Goal: Task Accomplishment & Management: Manage account settings

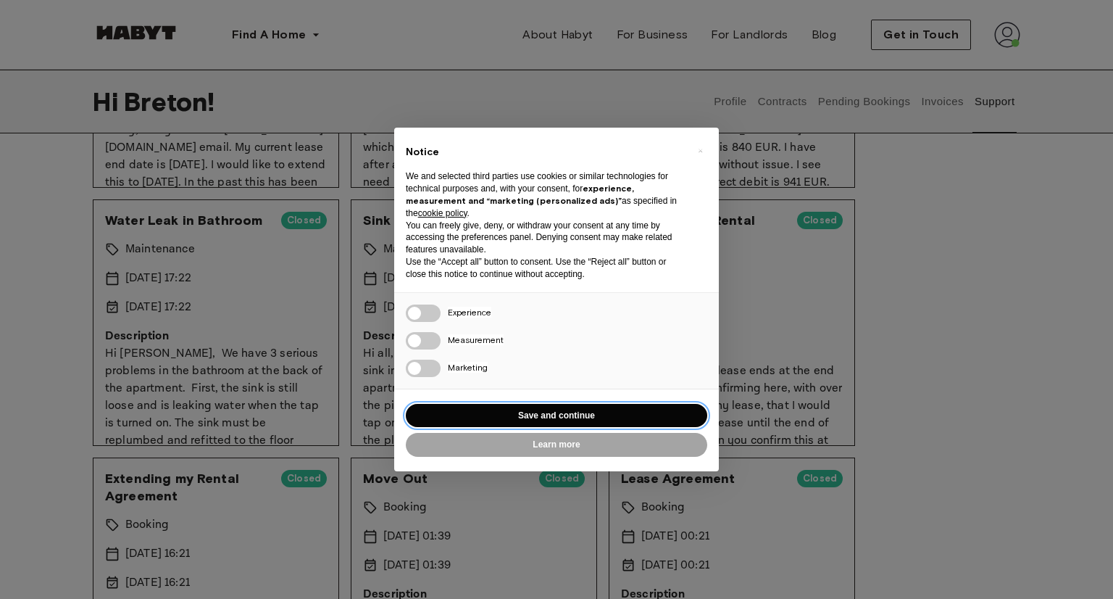
click at [630, 409] on button "Save and continue" at bounding box center [556, 416] width 301 height 24
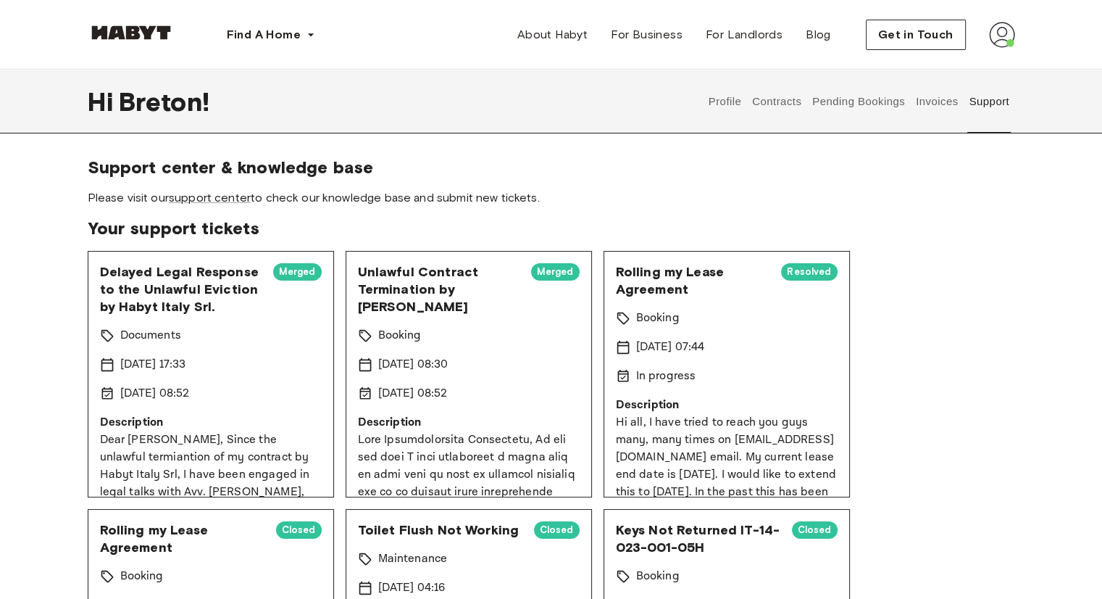
click at [724, 105] on button "Profile" at bounding box center [725, 102] width 37 height 64
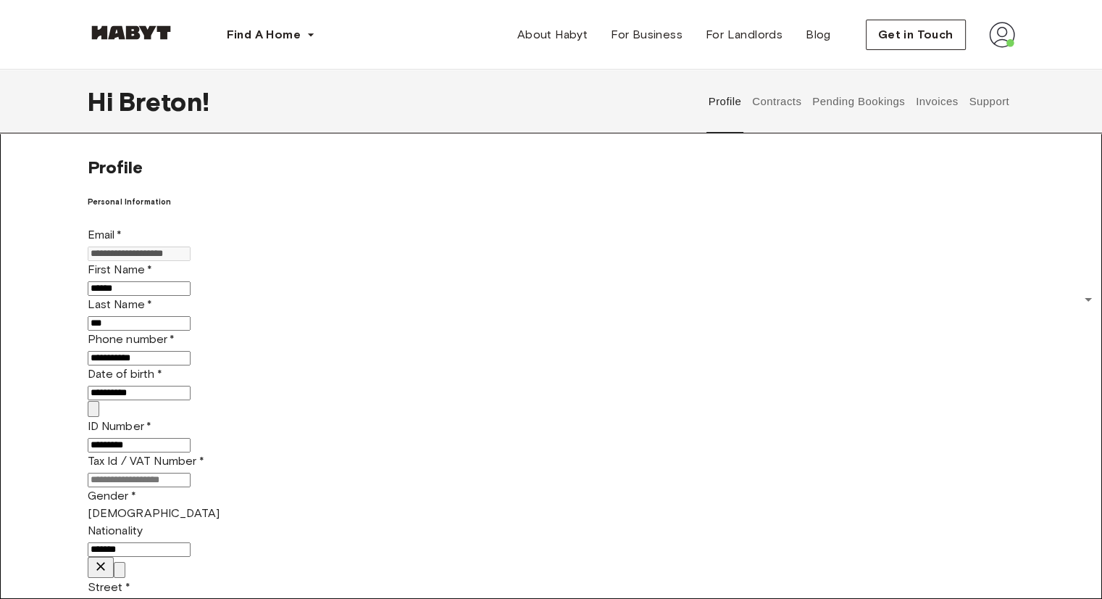
click at [762, 102] on button "Contracts" at bounding box center [777, 102] width 53 height 64
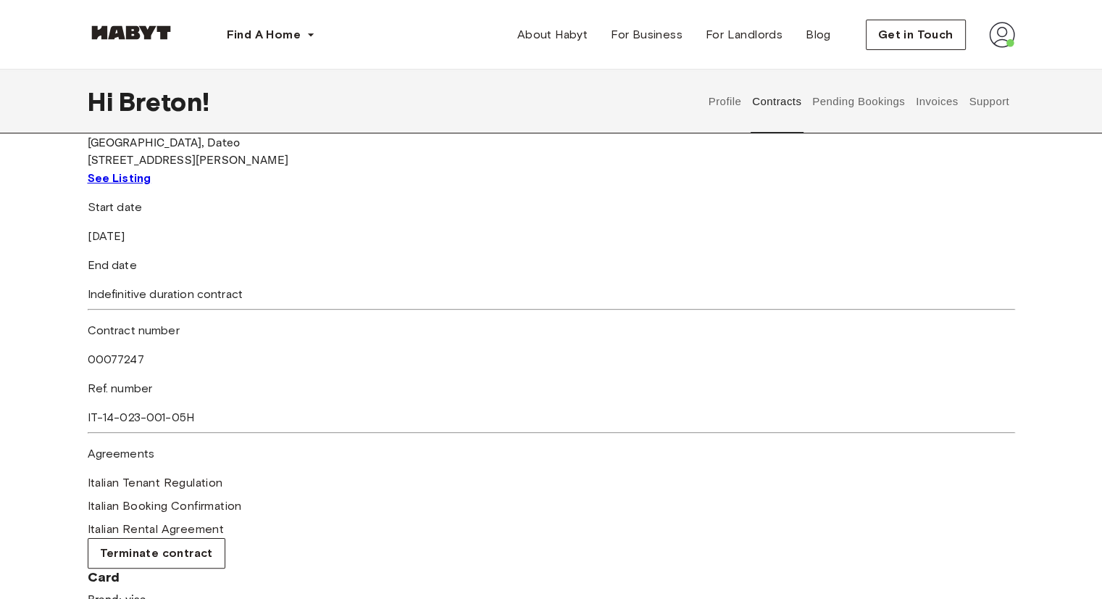
scroll to position [130, 0]
drag, startPoint x: 353, startPoint y: 324, endPoint x: 523, endPoint y: 319, distance: 170.4
click at [523, 319] on div "Start date [DATE] End date Indefinitive duration contract Contract number 00077…" at bounding box center [552, 385] width 928 height 370
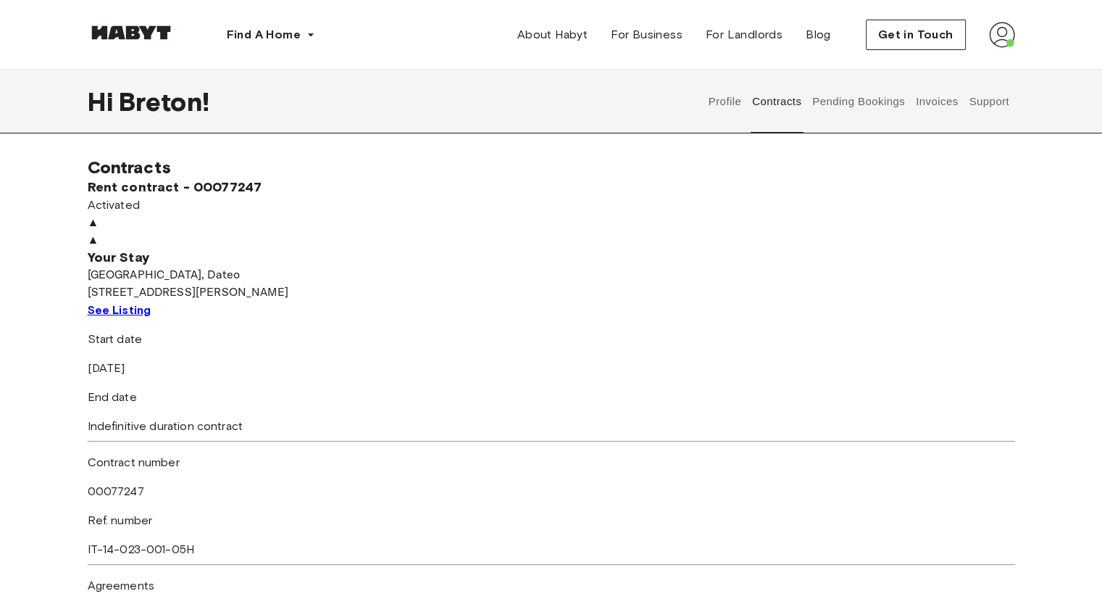
scroll to position [0, 0]
click at [849, 104] on button "Pending Bookings" at bounding box center [859, 102] width 96 height 64
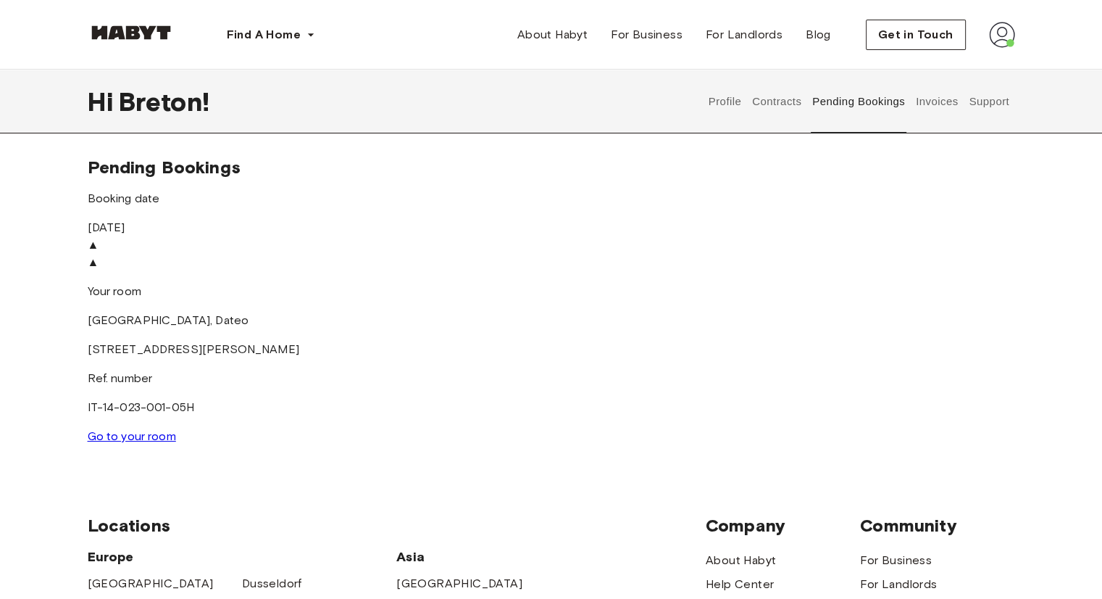
click at [931, 101] on button "Invoices" at bounding box center [937, 102] width 46 height 64
